Goal: Task Accomplishment & Management: Use online tool/utility

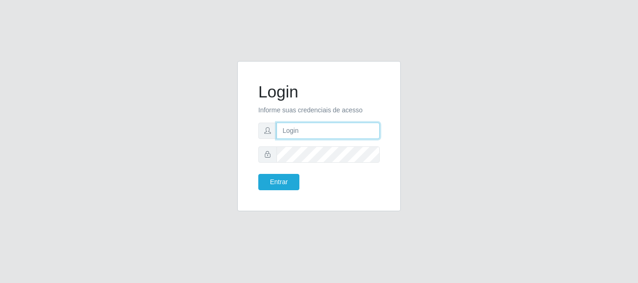
click at [321, 124] on input "text" at bounding box center [327, 131] width 103 height 16
type input "Ubiratan@confglacer"
click at [320, 163] on form "Login Informe suas credenciais de acesso Ubiratan@confglacer Entrar" at bounding box center [318, 136] width 121 height 108
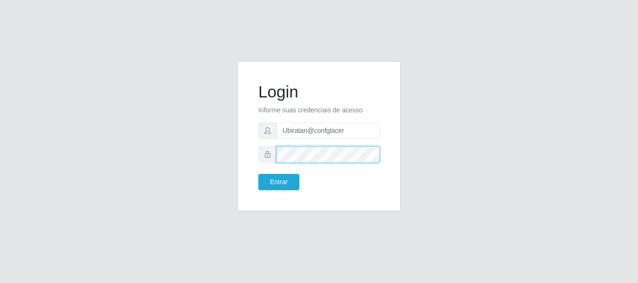
click at [258, 174] on button "Entrar" at bounding box center [278, 182] width 41 height 16
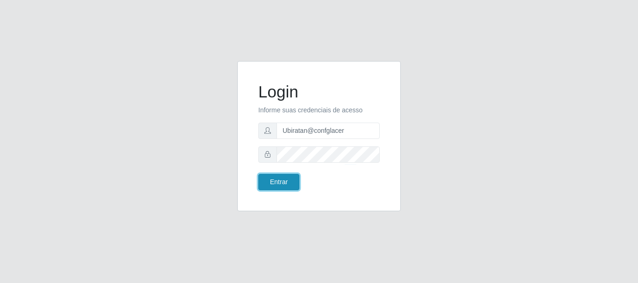
click at [288, 181] on button "Entrar" at bounding box center [278, 182] width 41 height 16
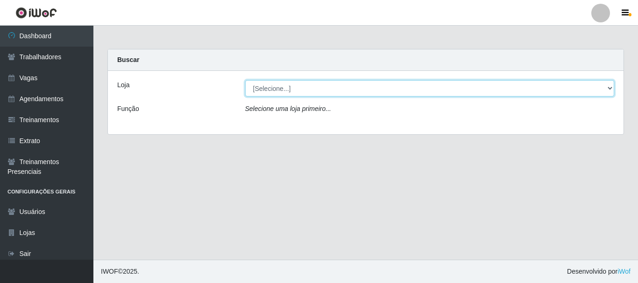
click at [610, 89] on select "[Selecione...] Glace Real Confeitaria" at bounding box center [429, 88] width 369 height 16
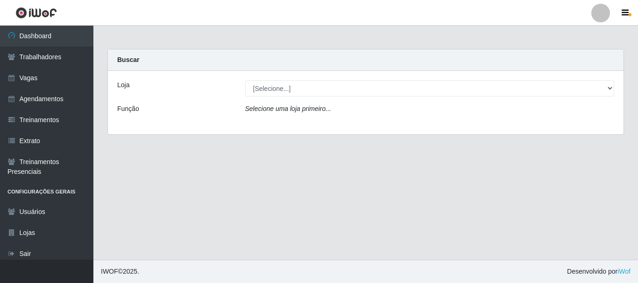
click at [566, 124] on div "Loja [Selecione...] Glace Real Confeitaria Função Selecione uma loja primeiro..." at bounding box center [365, 102] width 515 height 63
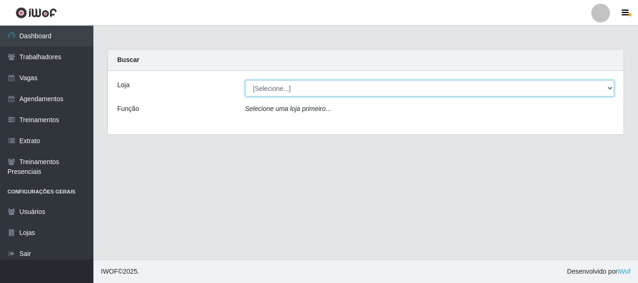
click at [608, 91] on select "[Selecione...] Glace Real Confeitaria" at bounding box center [429, 88] width 369 height 16
select select "445"
click at [245, 80] on select "[Selecione...] Glace Real Confeitaria" at bounding box center [429, 88] width 369 height 16
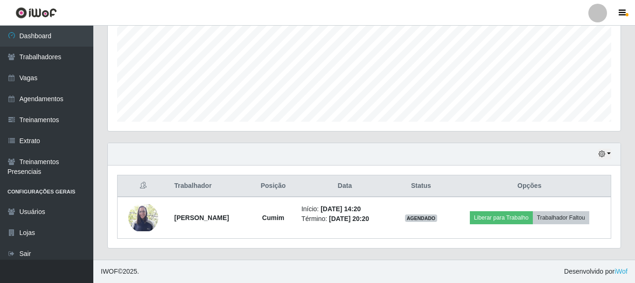
scroll to position [165, 0]
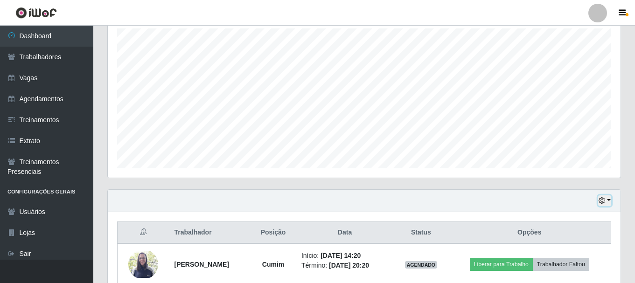
click at [603, 202] on icon "button" at bounding box center [602, 200] width 7 height 7
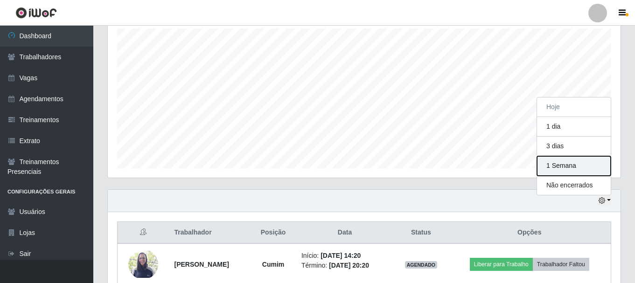
click at [553, 171] on button "1 Semana" at bounding box center [574, 166] width 74 height 20
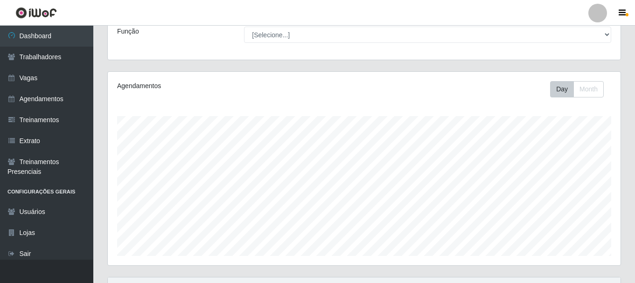
scroll to position [0, 0]
